Goal: Navigation & Orientation: Find specific page/section

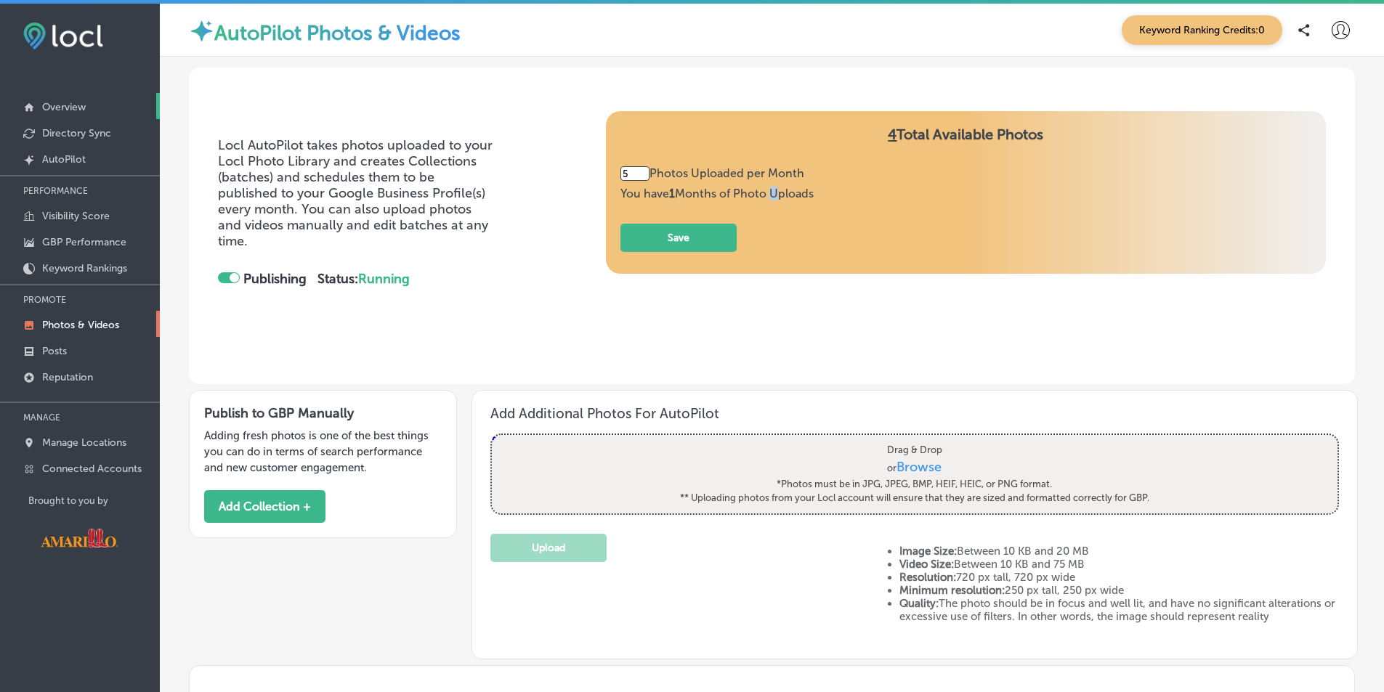
click at [82, 107] on p "Overview" at bounding box center [64, 107] width 44 height 12
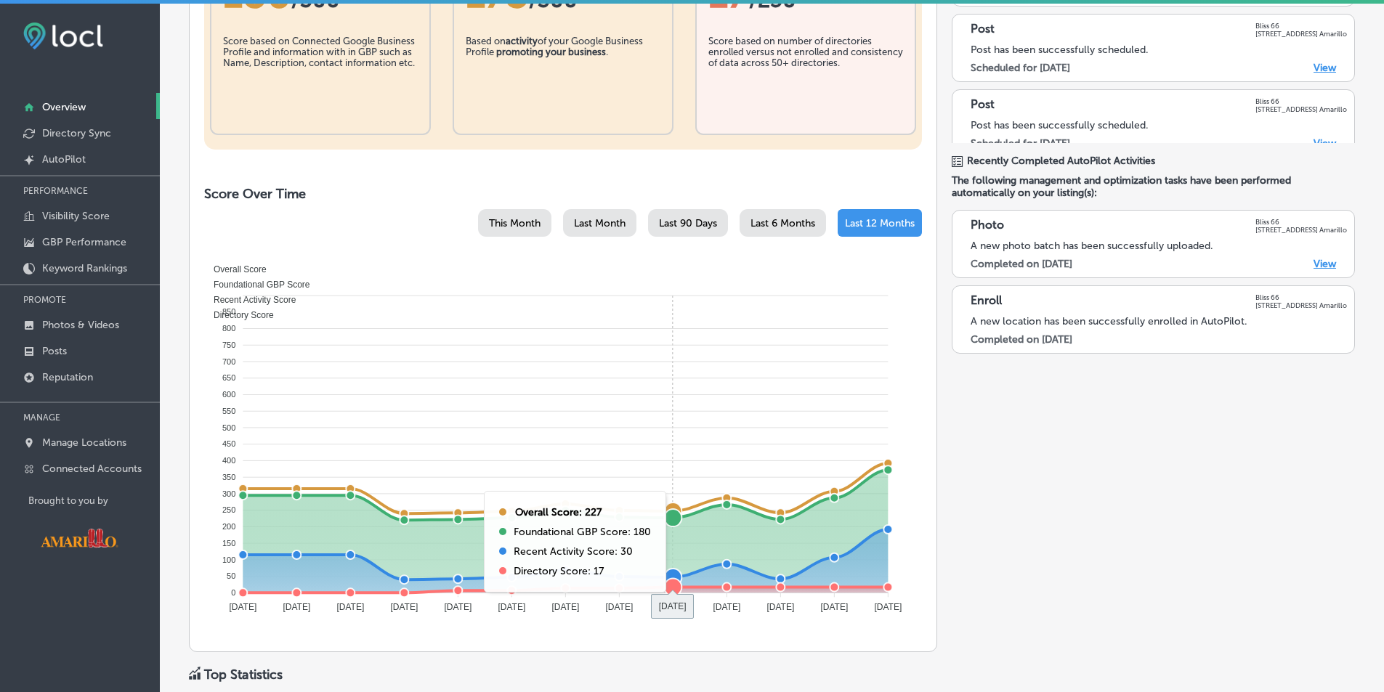
scroll to position [145, 0]
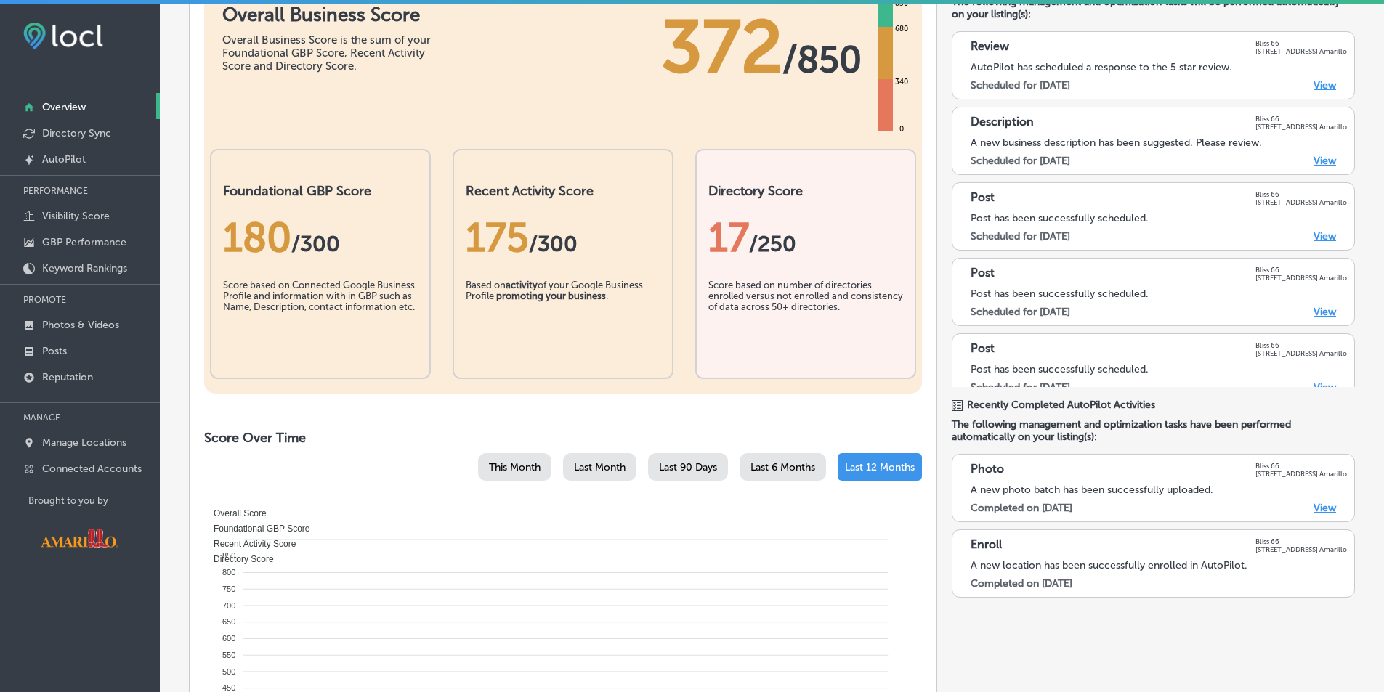
click at [310, 220] on div "180 / 300" at bounding box center [320, 238] width 195 height 48
click at [88, 238] on p "GBP Performance" at bounding box center [84, 242] width 84 height 12
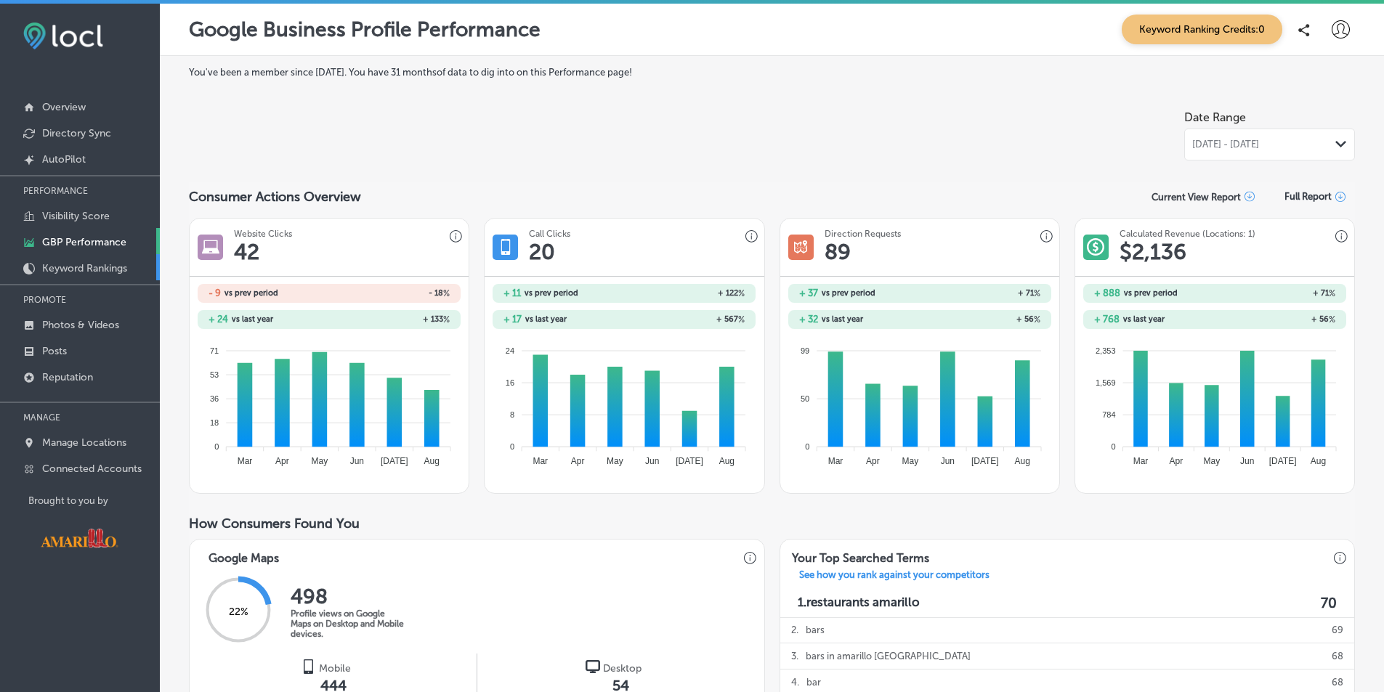
click at [81, 269] on p "Keyword Rankings" at bounding box center [84, 268] width 85 height 12
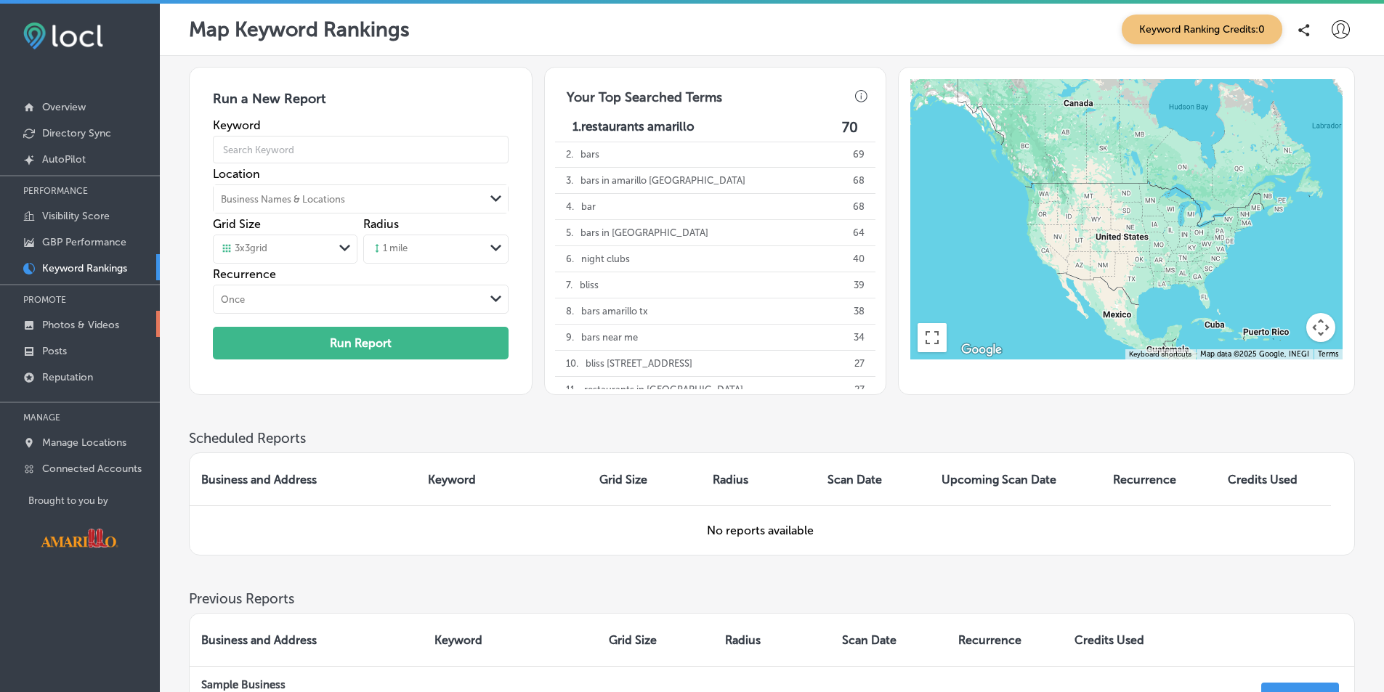
click at [79, 325] on p "Photos & Videos" at bounding box center [80, 325] width 77 height 12
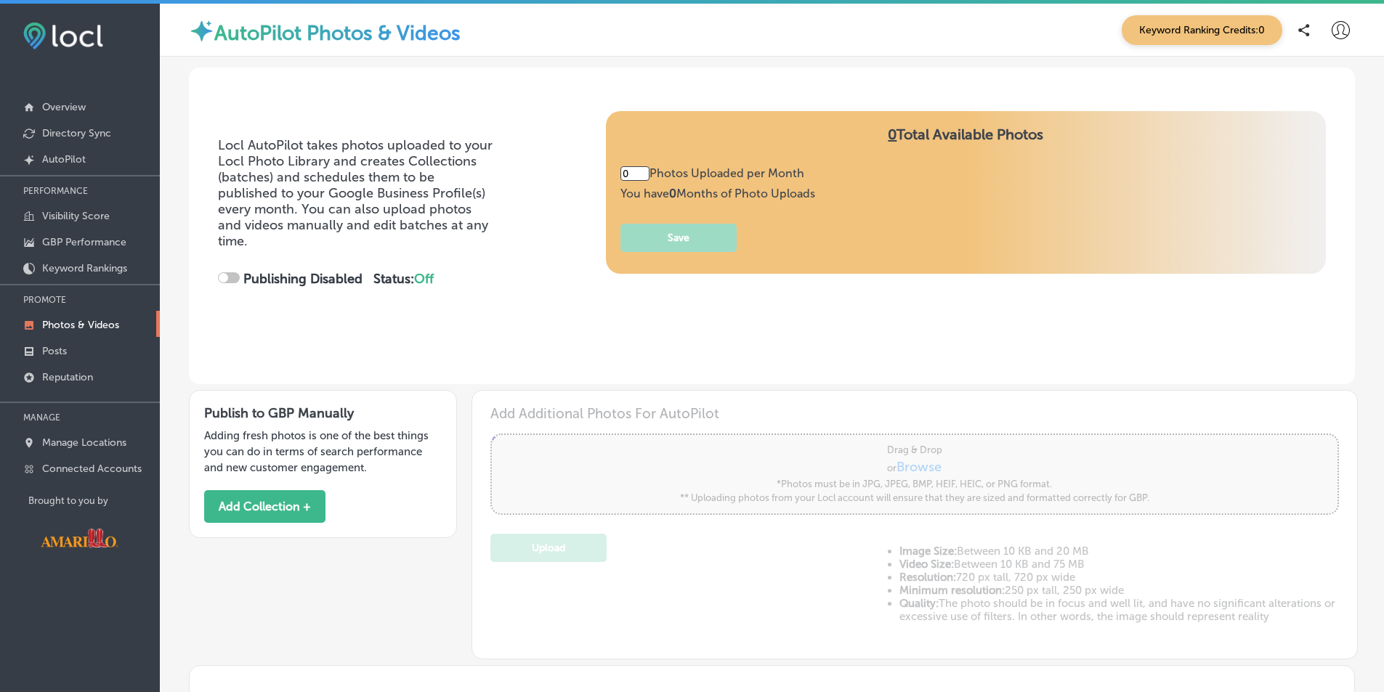
type input "5"
checkbox input "true"
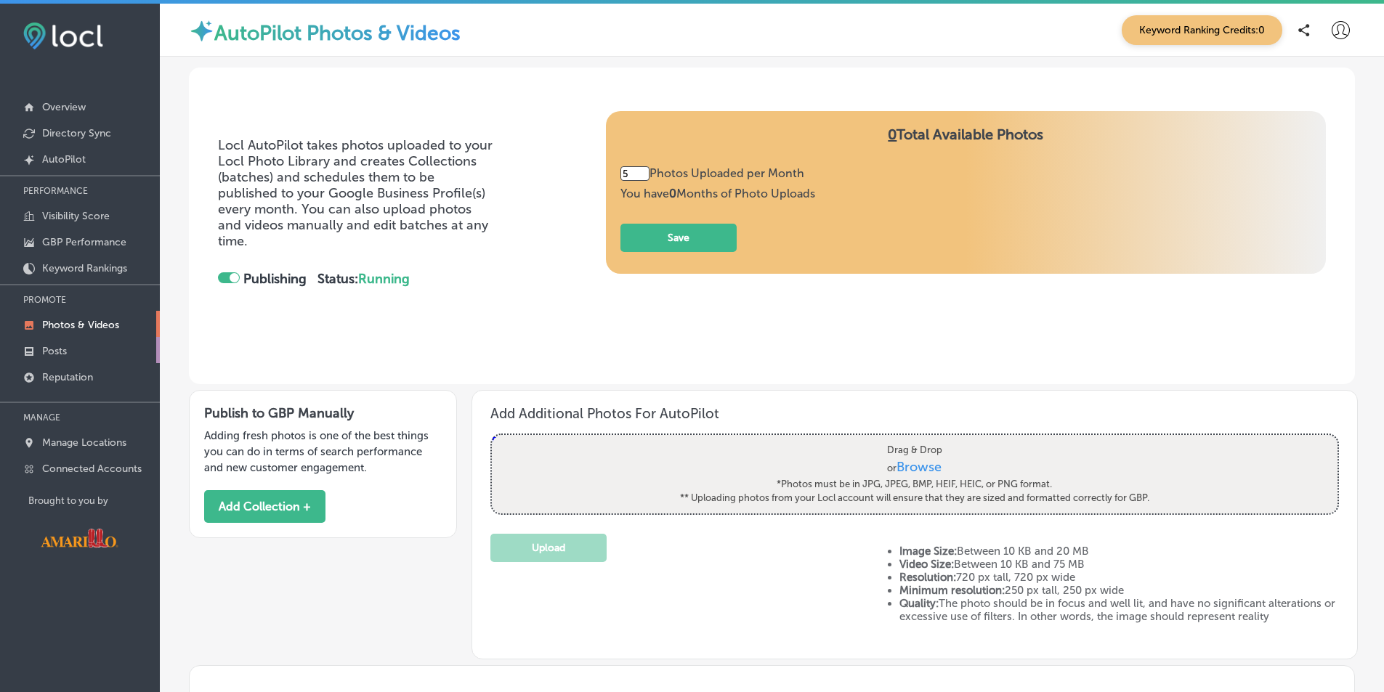
click at [60, 352] on p "Posts" at bounding box center [54, 351] width 25 height 12
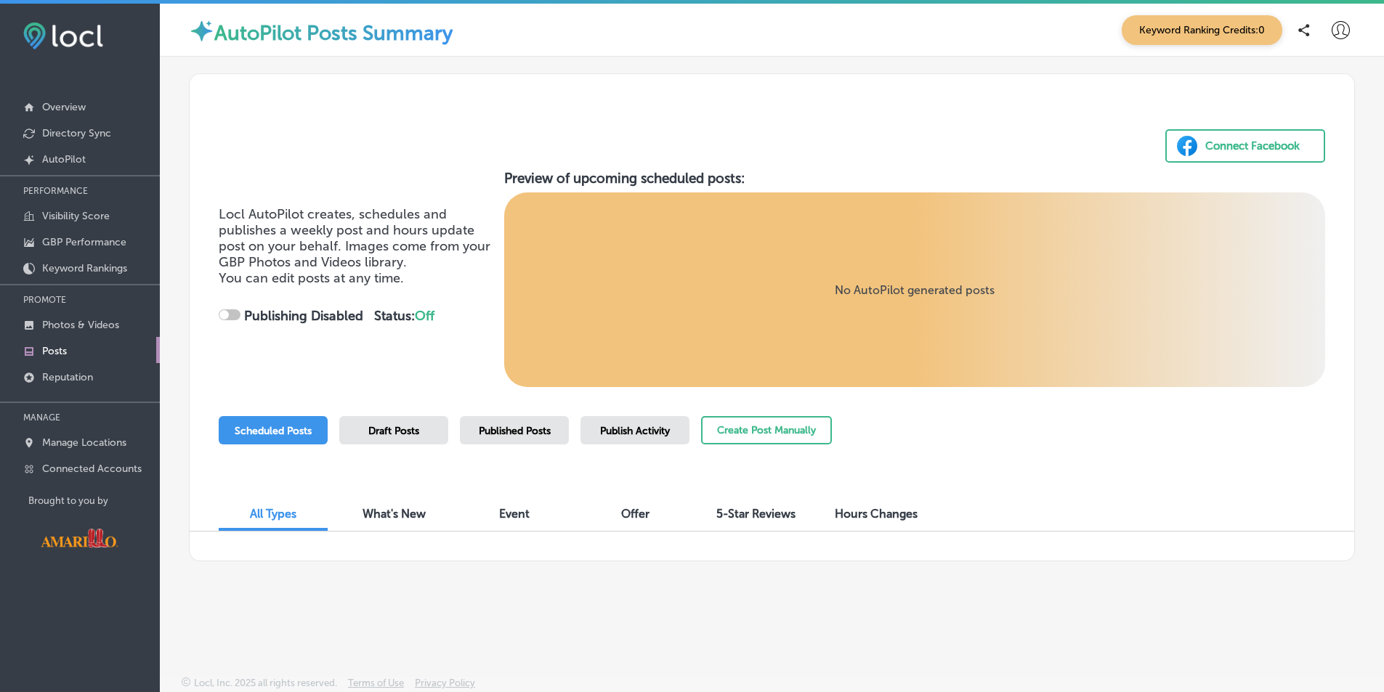
checkbox input "true"
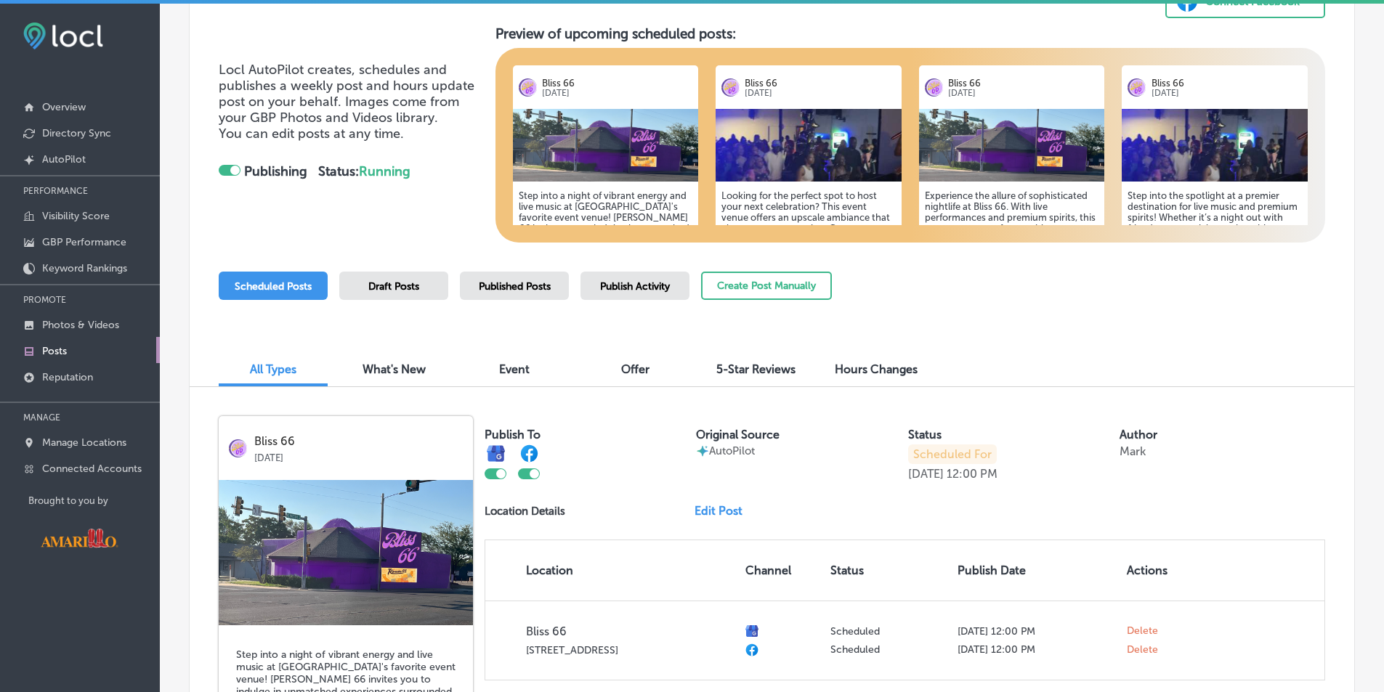
scroll to position [145, 0]
